Goal: Transaction & Acquisition: Purchase product/service

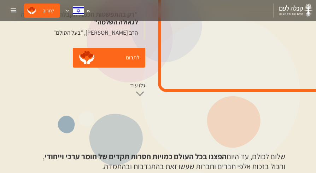
scroll to position [212, 0]
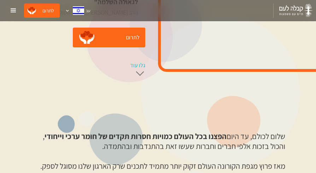
click at [137, 78] on div at bounding box center [140, 74] width 11 height 11
click at [137, 76] on div at bounding box center [140, 75] width 8 height 8
click at [136, 72] on div at bounding box center [140, 75] width 8 height 8
click at [134, 67] on div "גלו עוד" at bounding box center [137, 65] width 15 height 7
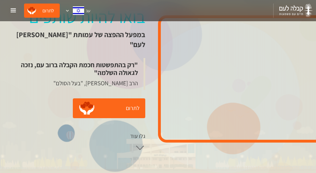
scroll to position [0, 0]
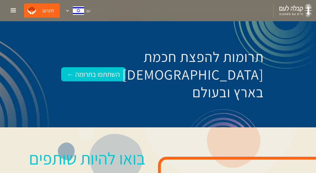
click at [9, 10] on div "menu" at bounding box center [13, 10] width 8 height 8
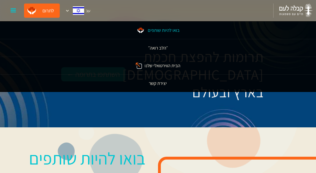
click at [9, 10] on div "menu" at bounding box center [13, 10] width 8 height 8
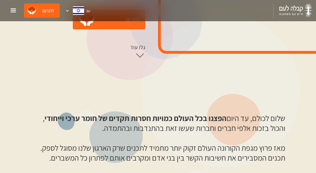
scroll to position [247, 0]
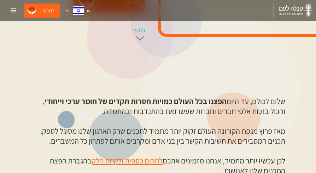
click at [137, 42] on div at bounding box center [140, 39] width 11 height 11
click at [137, 38] on div at bounding box center [140, 40] width 8 height 8
click at [137, 30] on div "גלו עוד" at bounding box center [137, 30] width 15 height 7
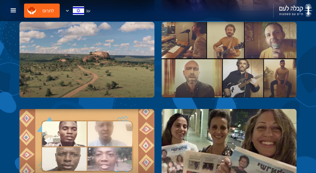
scroll to position [1527, 0]
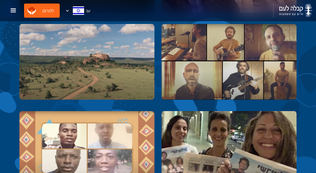
click at [39, 11] on link "לתרום" at bounding box center [42, 11] width 36 height 14
